Goal: Find specific page/section: Find specific page/section

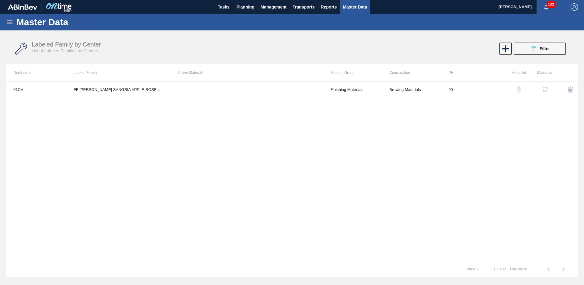
click at [541, 55] on div "Labeled Family by Center List of Labeled Families by Centers 089F7B8B-B2A5-4AFE…" at bounding box center [292, 48] width 572 height 23
click at [545, 47] on span "Filter" at bounding box center [545, 48] width 10 height 5
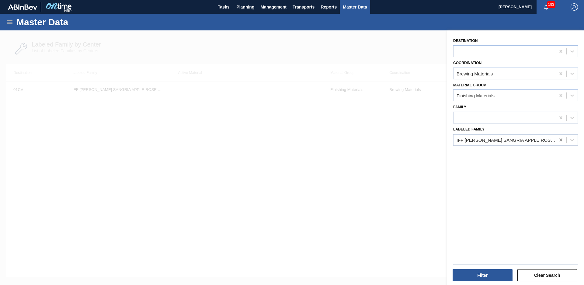
click at [558, 140] on icon at bounding box center [561, 140] width 6 height 6
type Family "iff [PERSON_NAME]"
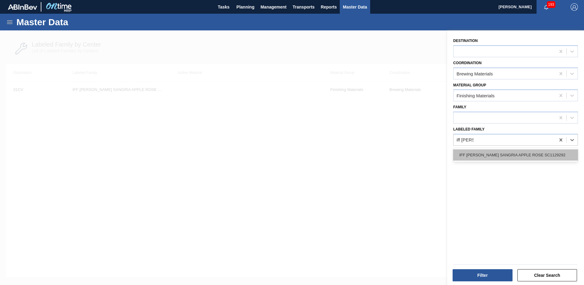
click at [533, 160] on div "IFF [PERSON_NAME] SANGRIA APPLE ROSE SC1129292" at bounding box center [515, 154] width 125 height 11
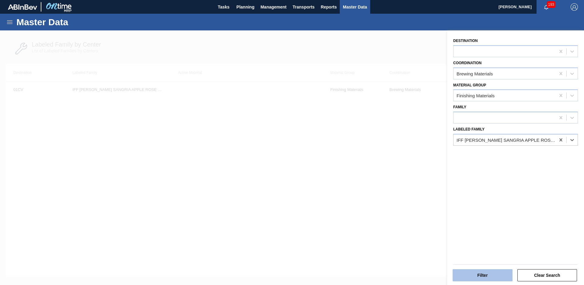
click at [478, 271] on button "Filter" at bounding box center [483, 275] width 60 height 12
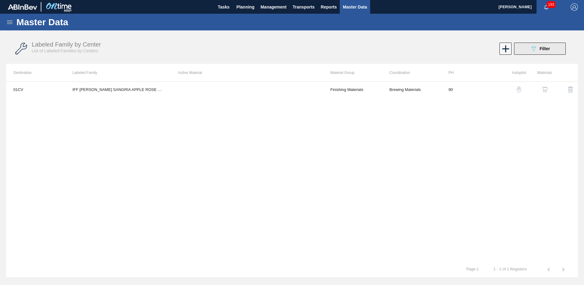
click at [560, 45] on button "089F7B8B-B2A5-4AFE-B5C0-19BA573D28AC Filter" at bounding box center [540, 49] width 52 height 12
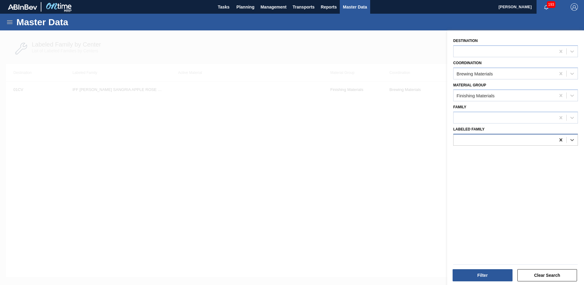
click at [561, 139] on icon at bounding box center [561, 139] width 3 height 3
type Family "sym lemon"
click at [475, 273] on button "Filter" at bounding box center [483, 275] width 60 height 12
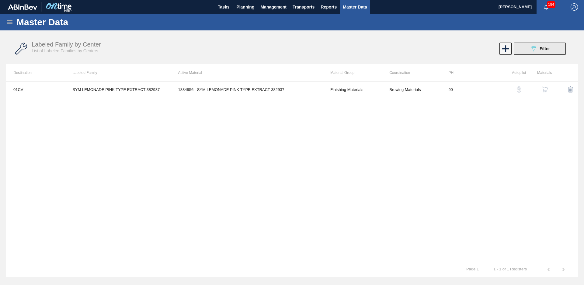
click at [527, 48] on button "089F7B8B-B2A5-4AFE-B5C0-19BA573D28AC Filter" at bounding box center [540, 49] width 52 height 12
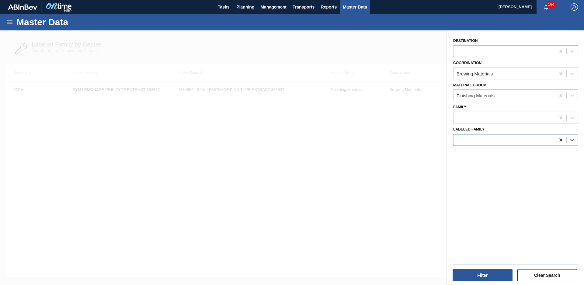
click at [560, 142] on icon at bounding box center [561, 139] width 3 height 3
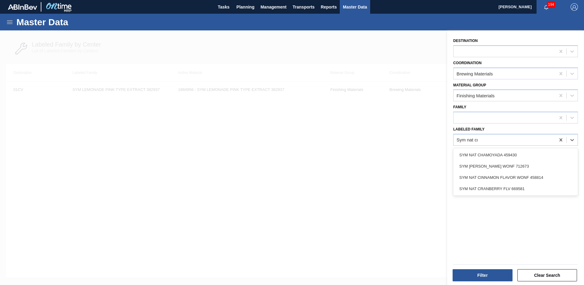
type Family "Sym nat cra"
click at [506, 161] on div "SYM NAT CRANBERRY FLV 669581" at bounding box center [515, 155] width 125 height 14
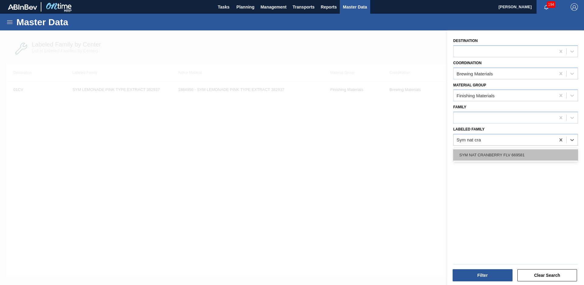
click at [510, 156] on div "SYM NAT CRANBERRY FLV 669581" at bounding box center [515, 154] width 125 height 11
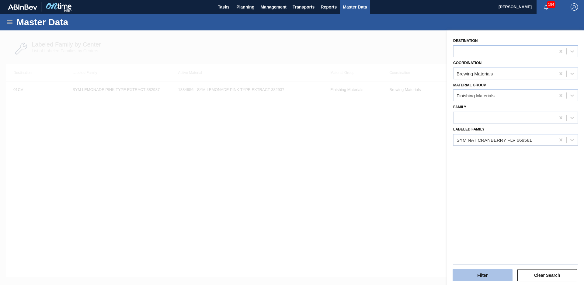
click at [509, 273] on button "Filter" at bounding box center [483, 275] width 60 height 12
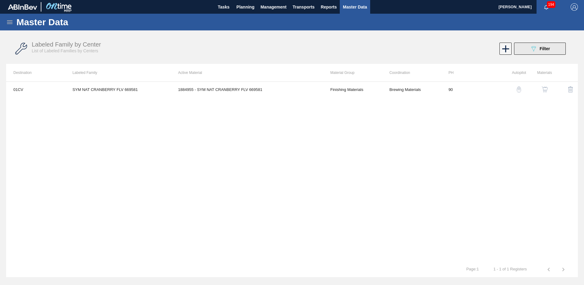
click at [538, 51] on div "089F7B8B-B2A5-4AFE-B5C0-19BA573D28AC Filter" at bounding box center [540, 48] width 20 height 7
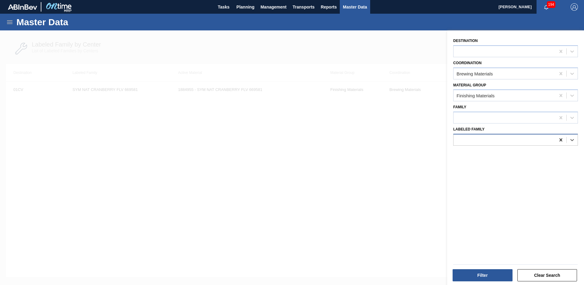
click at [561, 141] on icon at bounding box center [561, 139] width 3 height 3
click at [559, 143] on div at bounding box center [561, 140] width 11 height 11
type Family "Giv champagne"
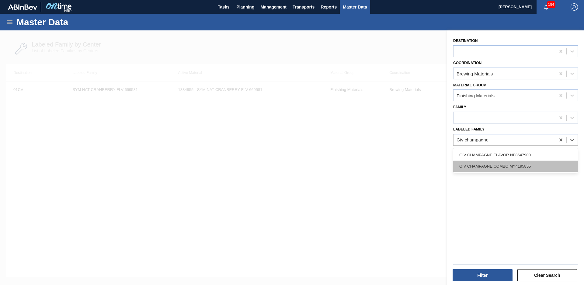
click at [528, 169] on div "GIV CHAMPAGNE COMBO MY4195855" at bounding box center [515, 166] width 125 height 11
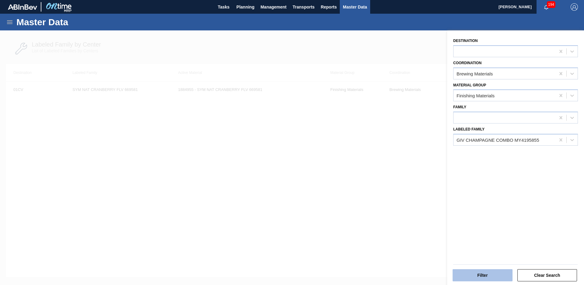
click at [489, 278] on button "Filter" at bounding box center [483, 275] width 60 height 12
